Goal: Information Seeking & Learning: Find specific fact

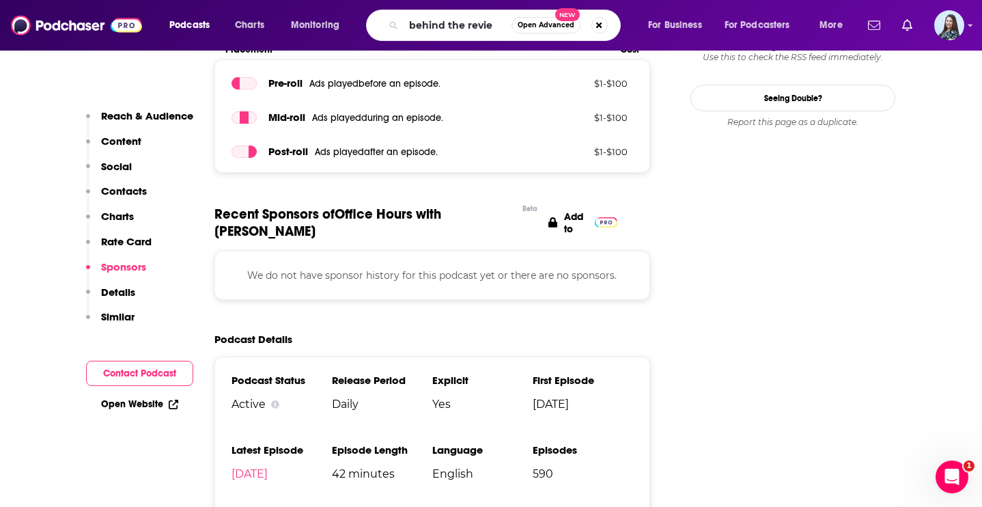
type input "behind the review"
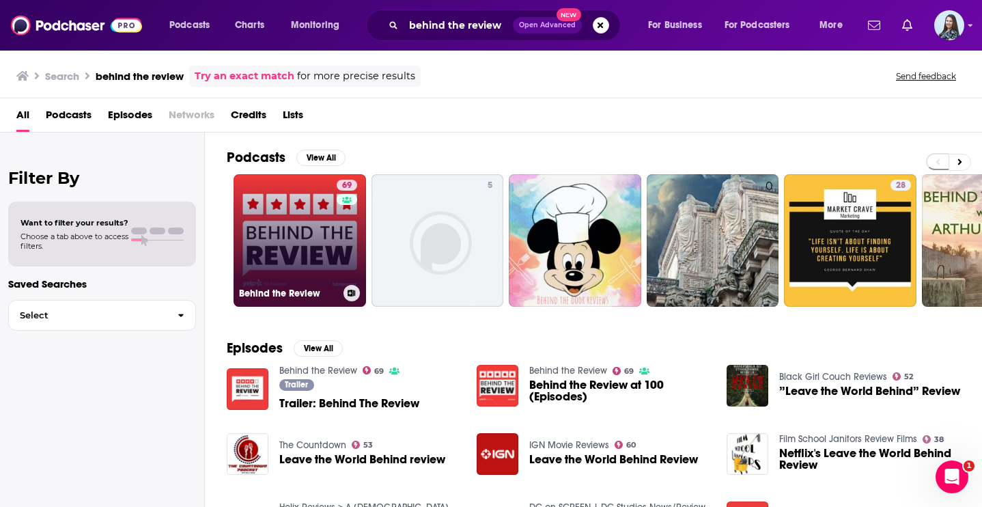
click at [304, 266] on link "69 Behind the Review" at bounding box center [300, 240] width 133 height 133
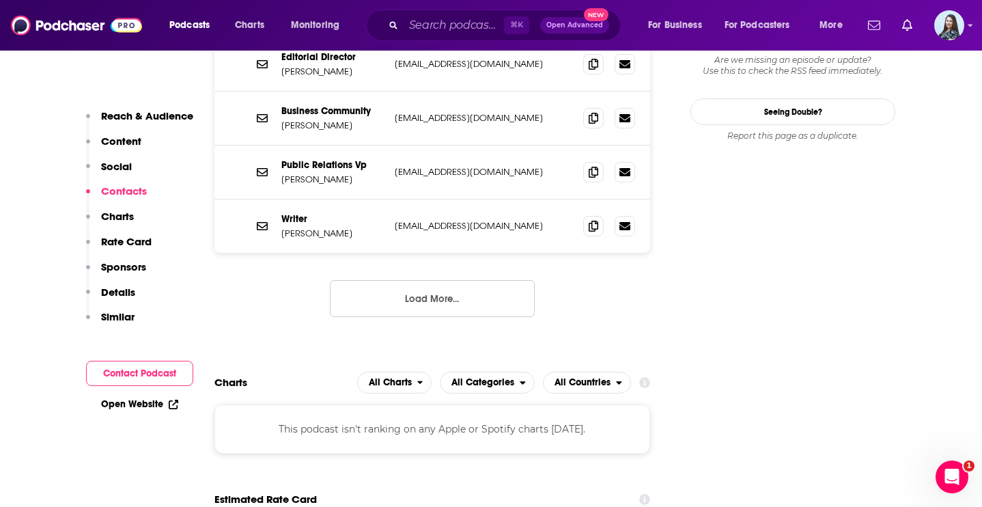
scroll to position [1449, 0]
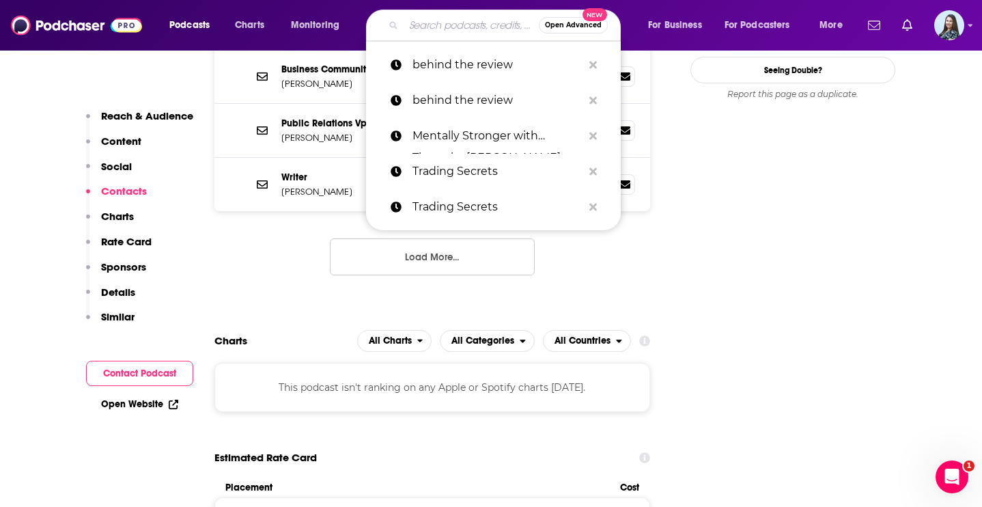
click at [473, 23] on input "Search podcasts, credits, & more..." at bounding box center [471, 25] width 135 height 22
paste input "[PERSON_NAME]"
type input "[PERSON_NAME]"
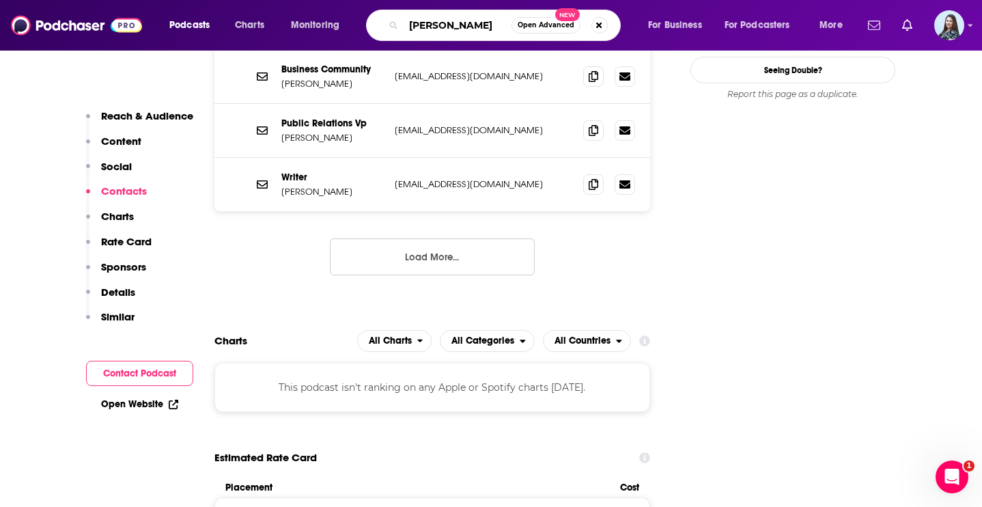
scroll to position [0, 3]
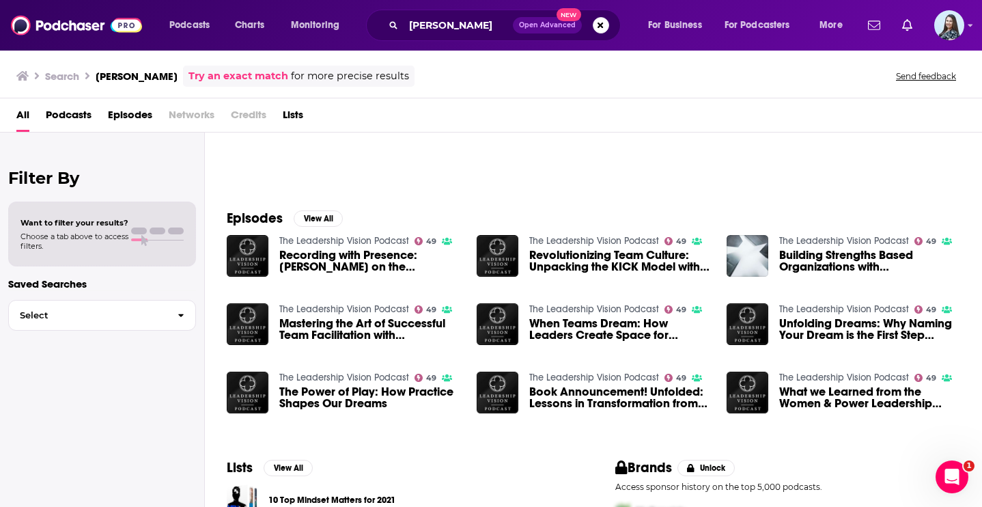
scroll to position [122, 0]
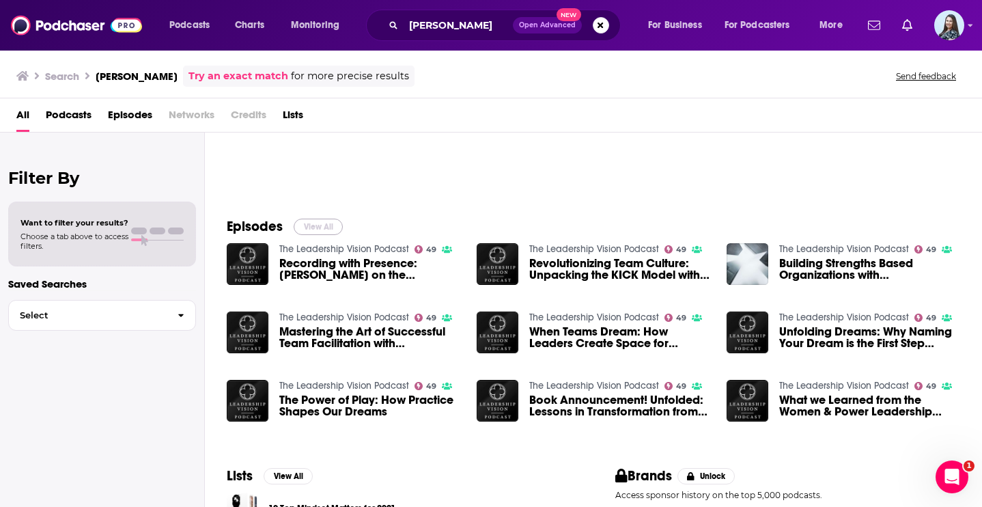
click at [333, 225] on button "View All" at bounding box center [318, 227] width 49 height 16
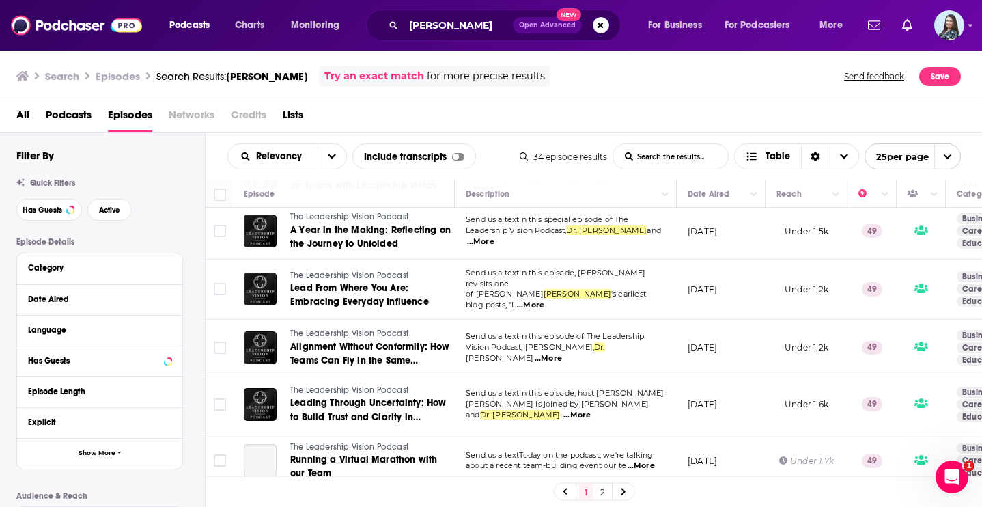
scroll to position [1138, 0]
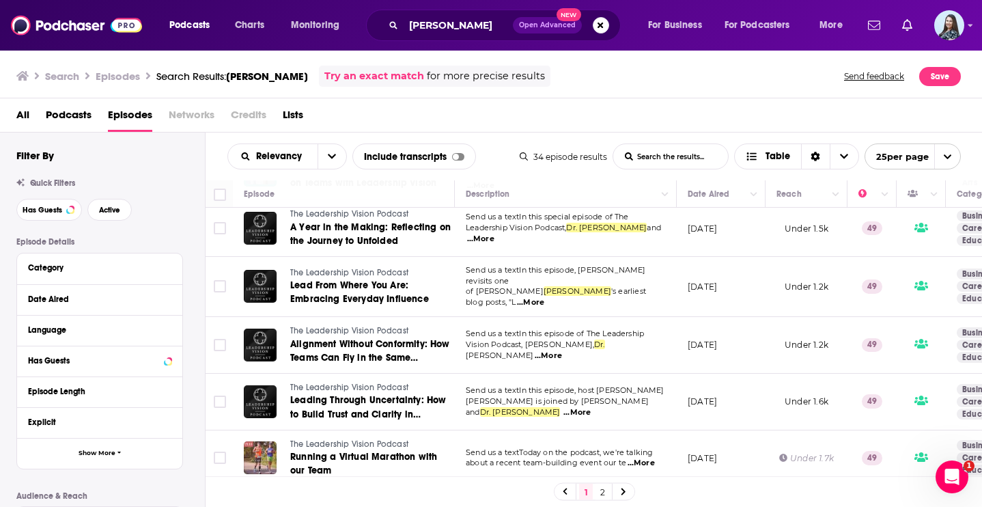
click at [604, 492] on link "2" at bounding box center [603, 492] width 14 height 16
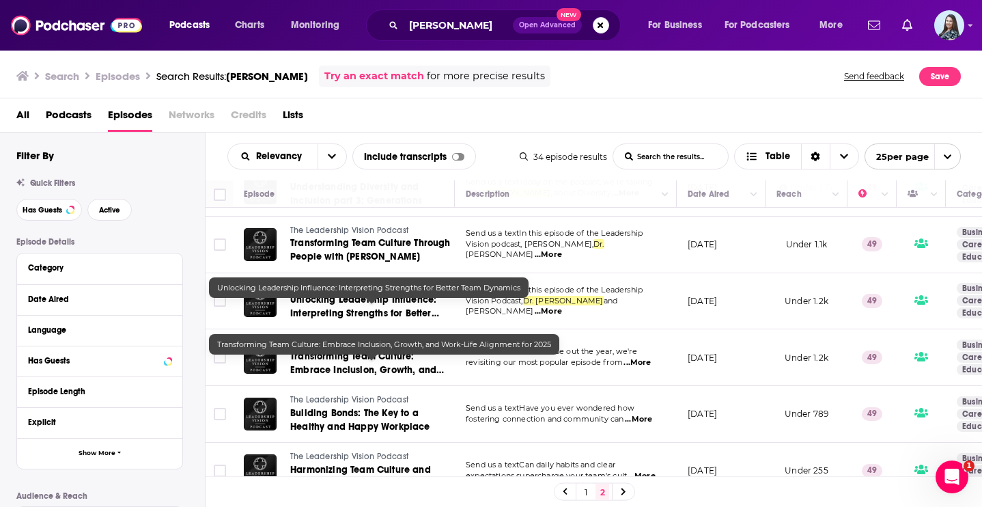
scroll to position [238, 0]
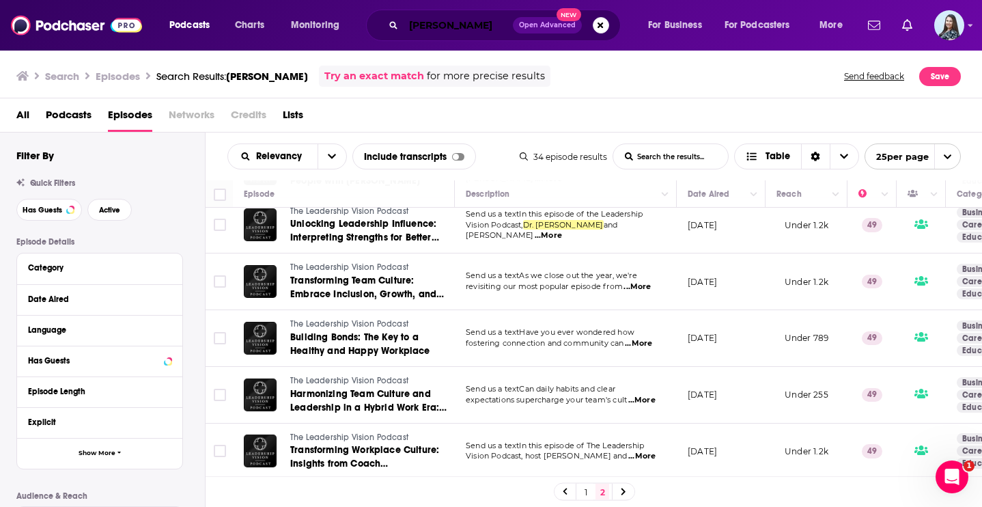
click at [454, 32] on input "[PERSON_NAME]" at bounding box center [458, 25] width 109 height 22
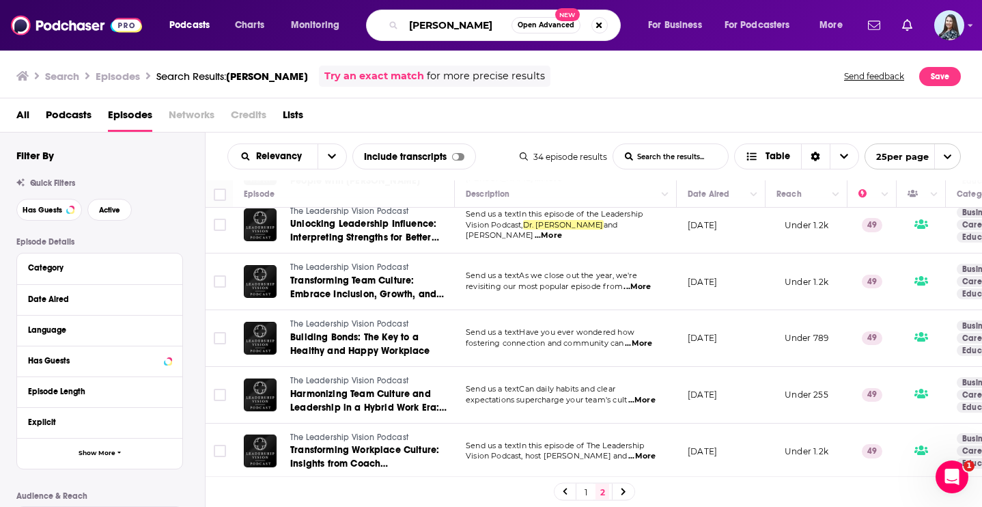
click at [454, 32] on input "[PERSON_NAME]" at bounding box center [458, 25] width 108 height 22
paste input "[PERSON_NAME] & [PERSON_NAME]"
drag, startPoint x: 448, startPoint y: 25, endPoint x: 438, endPoint y: 26, distance: 10.3
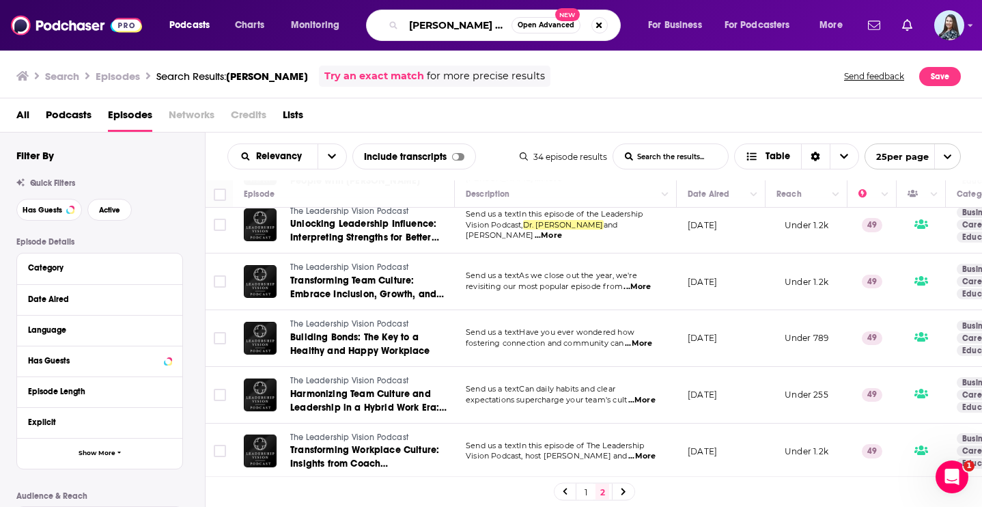
click at [439, 27] on input "[PERSON_NAME] & [PERSON_NAME]" at bounding box center [458, 25] width 108 height 22
type input "[PERSON_NAME]"
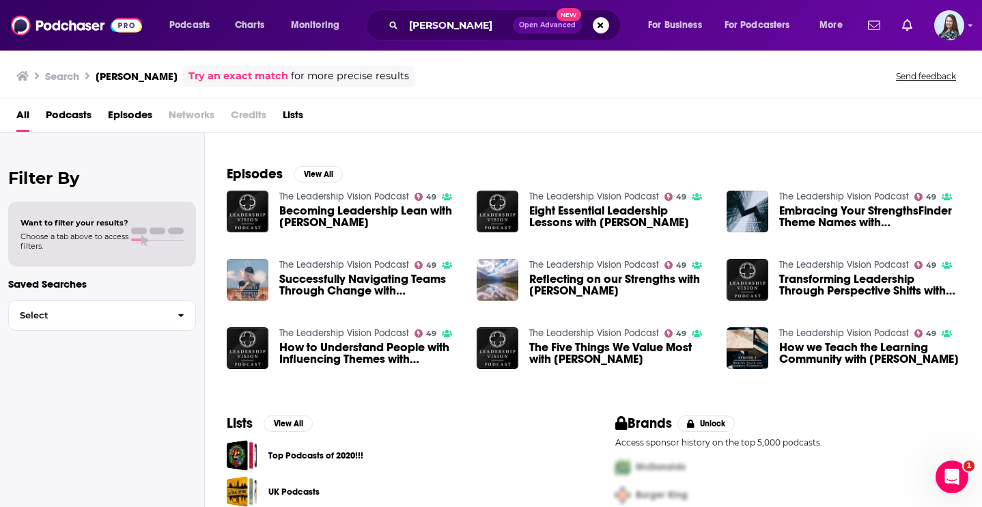
scroll to position [168, 0]
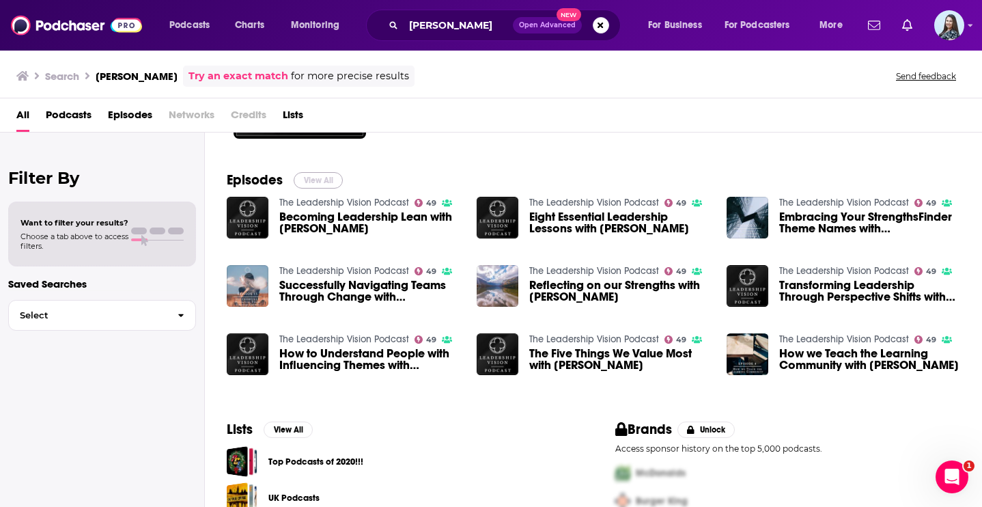
click at [320, 175] on button "View All" at bounding box center [318, 180] width 49 height 16
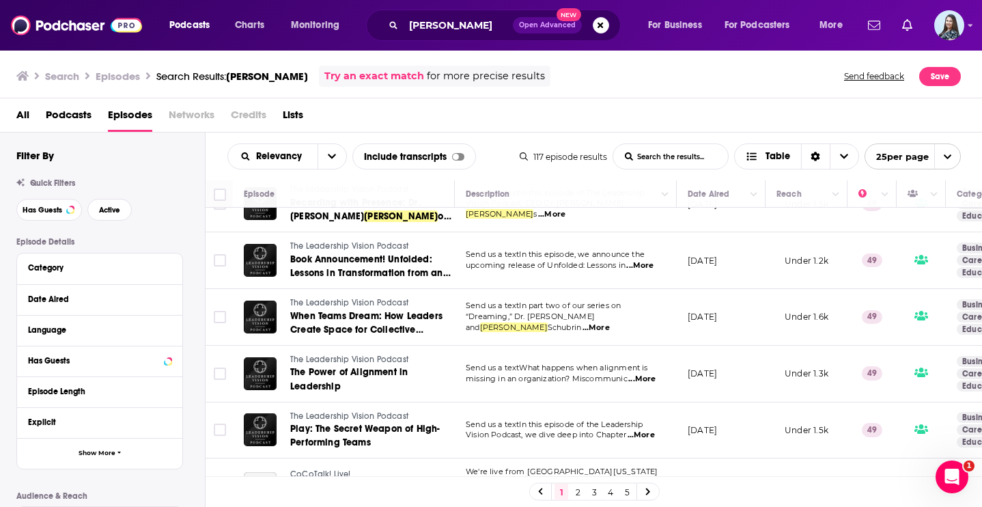
scroll to position [1135, 0]
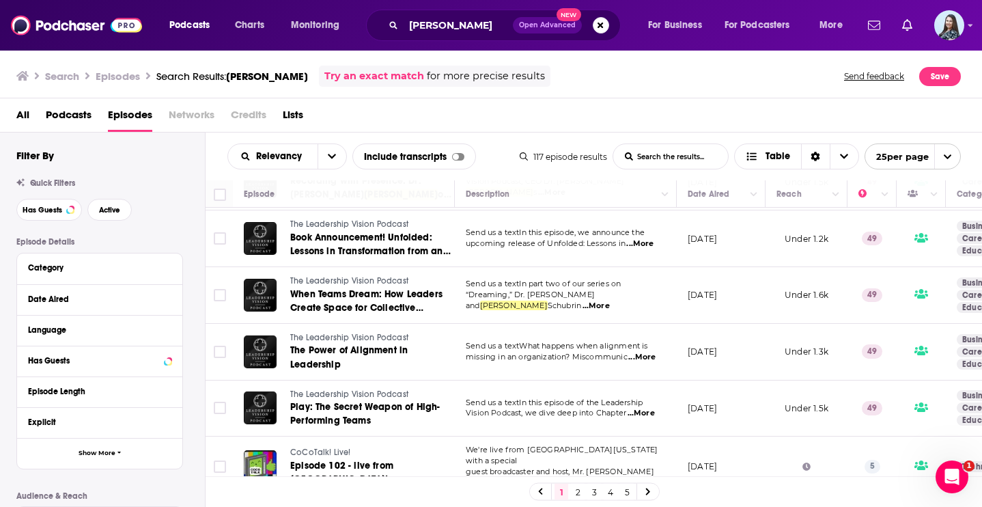
click at [582, 492] on link "2" at bounding box center [578, 492] width 14 height 16
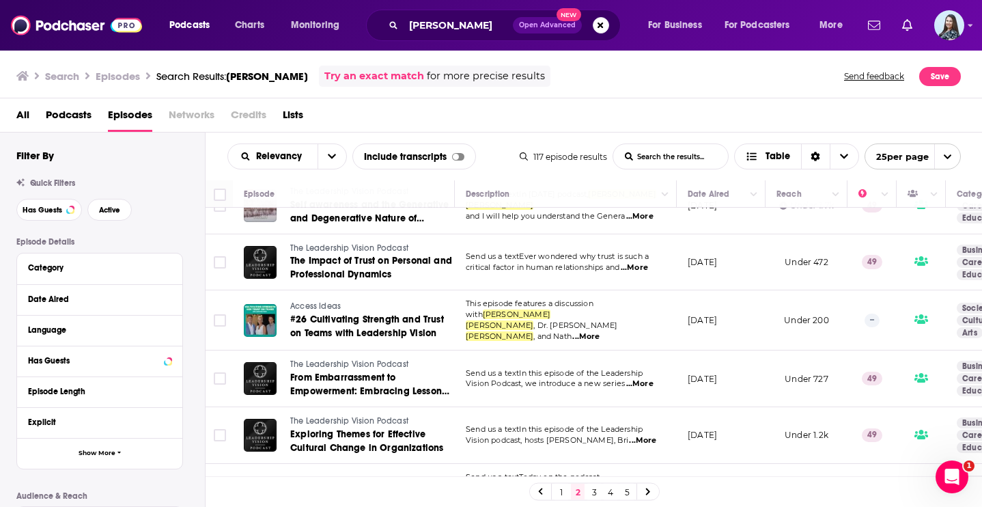
scroll to position [1134, 0]
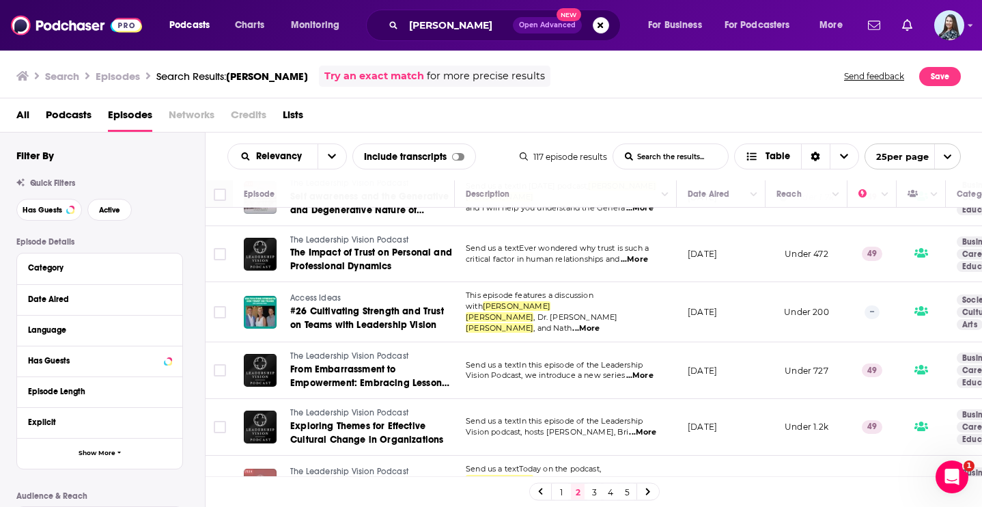
click at [597, 489] on link "3" at bounding box center [594, 492] width 14 height 16
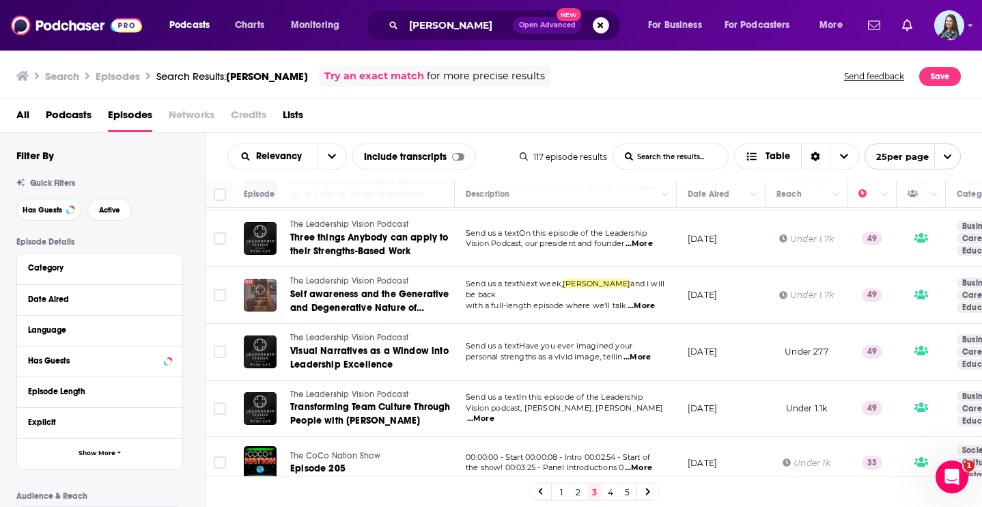
scroll to position [1126, 0]
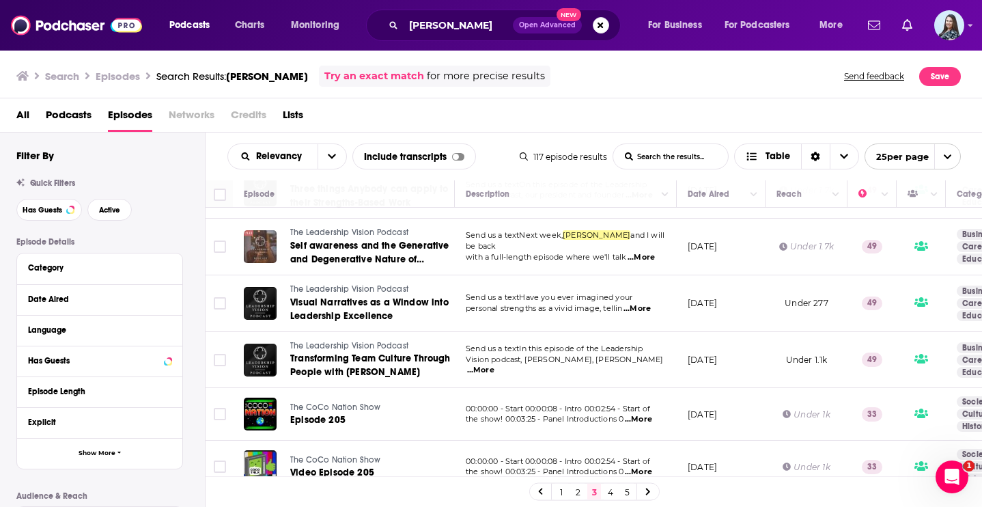
click at [611, 491] on link "4" at bounding box center [611, 492] width 14 height 16
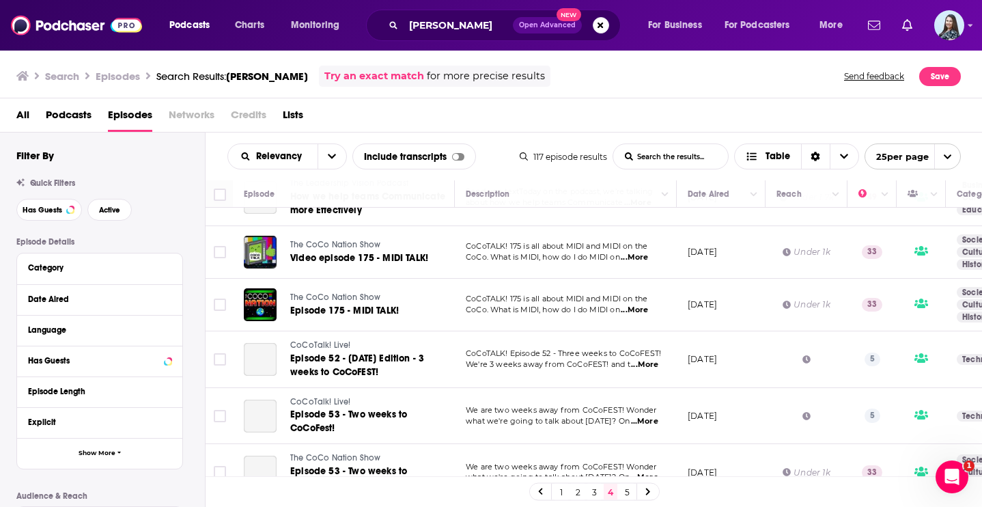
scroll to position [1126, 0]
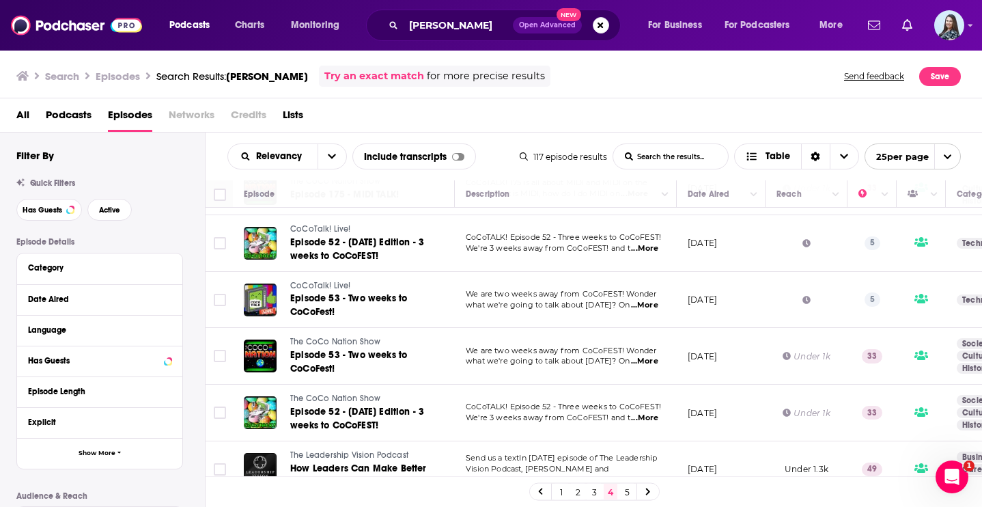
click at [627, 494] on link "5" at bounding box center [627, 492] width 14 height 16
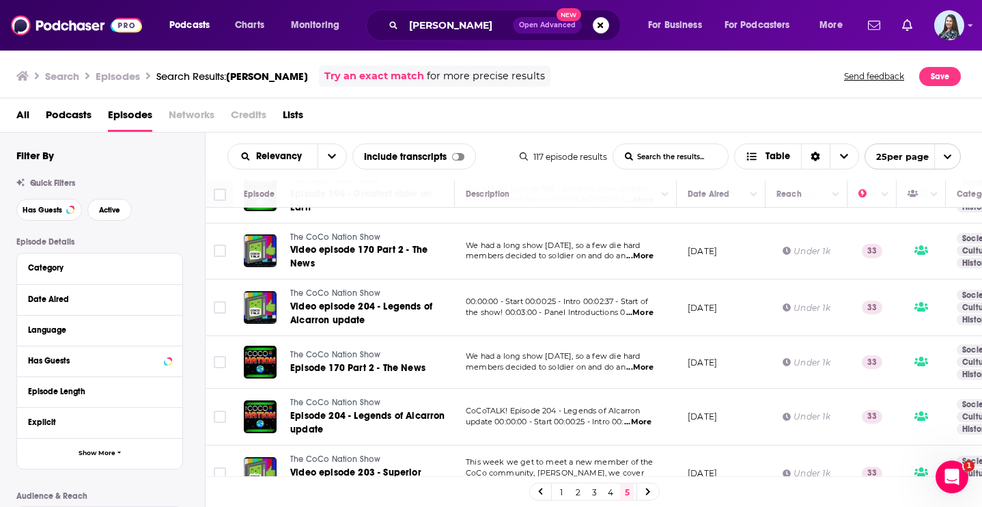
scroll to position [674, 0]
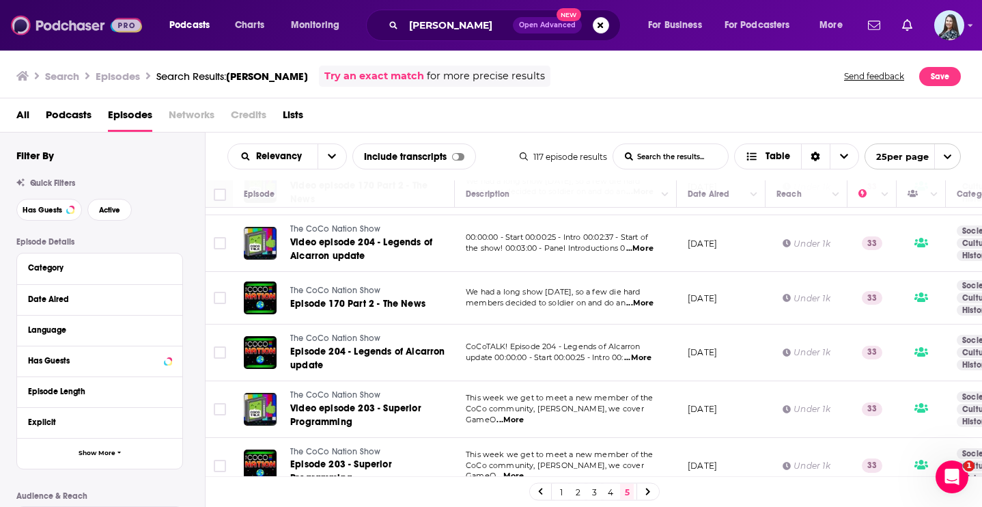
click at [82, 33] on img at bounding box center [76, 25] width 131 height 26
